Goal: Information Seeking & Learning: Learn about a topic

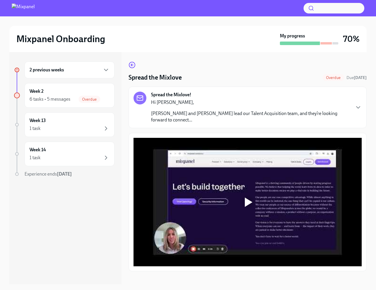
click at [241, 82] on div "Spread the Mixlove Overdue Due [DATE] Spread the Mixlove! Hi [PERSON_NAME], [PE…" at bounding box center [248, 165] width 238 height 209
click at [339, 115] on div "Spread the Mixlove! Hi [PERSON_NAME], [PERSON_NAME] and [PERSON_NAME] lead our …" at bounding box center [248, 107] width 228 height 32
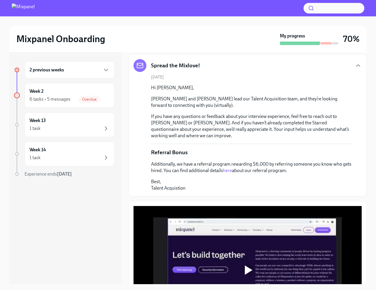
scroll to position [39, 0]
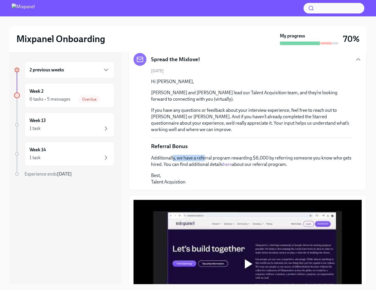
drag, startPoint x: 173, startPoint y: 157, endPoint x: 252, endPoint y: 165, distance: 79.5
click at [217, 158] on p "Additionally, we have a referral program rewarding $6,000 by referring someone …" at bounding box center [251, 161] width 201 height 13
click at [197, 169] on div "Additionally, we have a referral program rewarding $6,000 by referring someone …" at bounding box center [251, 170] width 201 height 30
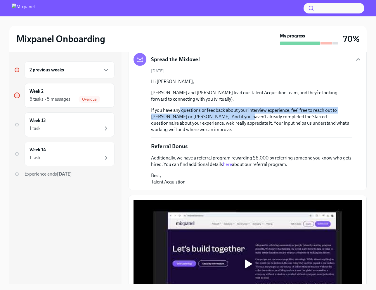
drag, startPoint x: 190, startPoint y: 112, endPoint x: 292, endPoint y: 129, distance: 103.6
click at [254, 122] on p "If you have any questions or feedback about your interview experience, feel fre…" at bounding box center [251, 120] width 201 height 26
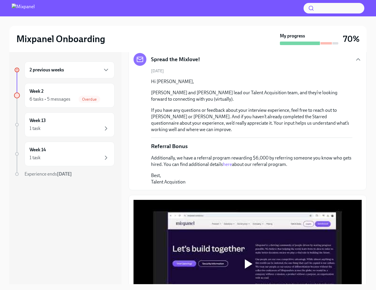
drag, startPoint x: 294, startPoint y: 129, endPoint x: 290, endPoint y: 129, distance: 3.5
click at [292, 129] on p "If you have any questions or feedback about your interview experience, feel fre…" at bounding box center [251, 120] width 201 height 26
drag, startPoint x: 189, startPoint y: 90, endPoint x: 286, endPoint y: 98, distance: 97.3
click at [272, 94] on p "[PERSON_NAME] and [PERSON_NAME] lead our Talent Acquisition team, and they’re l…" at bounding box center [251, 95] width 201 height 13
drag, startPoint x: 293, startPoint y: 101, endPoint x: 288, endPoint y: 101, distance: 5.0
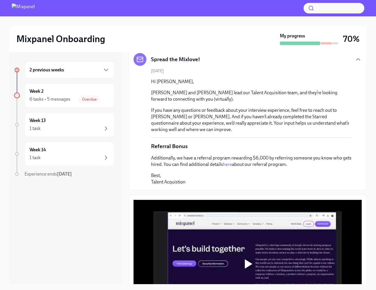
click at [294, 101] on p "[PERSON_NAME] and [PERSON_NAME] lead our Talent Acquisition team, and they’re l…" at bounding box center [251, 95] width 201 height 13
drag, startPoint x: 268, startPoint y: 96, endPoint x: 335, endPoint y: 102, distance: 67.2
click at [322, 98] on p "[PERSON_NAME] and [PERSON_NAME] lead our Talent Acquisition team, and they’re l…" at bounding box center [251, 95] width 201 height 13
drag, startPoint x: 335, startPoint y: 102, endPoint x: 317, endPoint y: 116, distance: 23.5
click at [335, 102] on p "[PERSON_NAME] and [PERSON_NAME] lead our Talent Acquisition team, and they’re l…" at bounding box center [251, 95] width 201 height 13
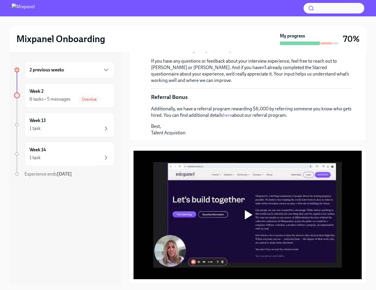
scroll to position [11, 0]
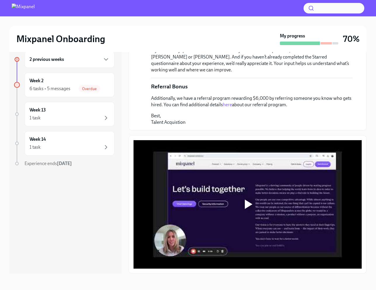
click at [252, 216] on div at bounding box center [248, 204] width 228 height 128
